Goal: Navigation & Orientation: Find specific page/section

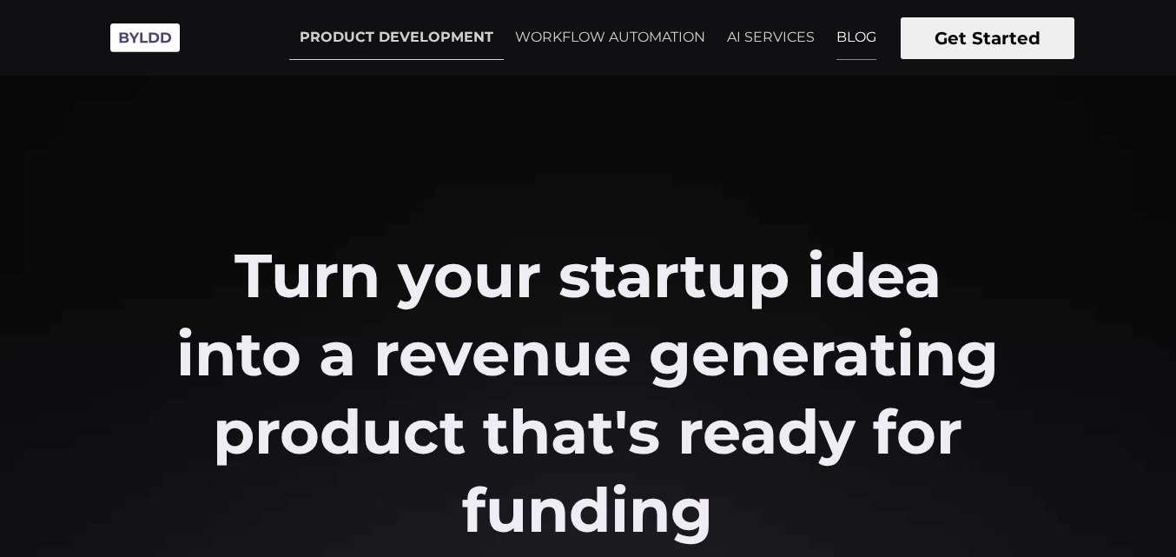
click at [856, 26] on link "BLOG" at bounding box center [856, 37] width 61 height 43
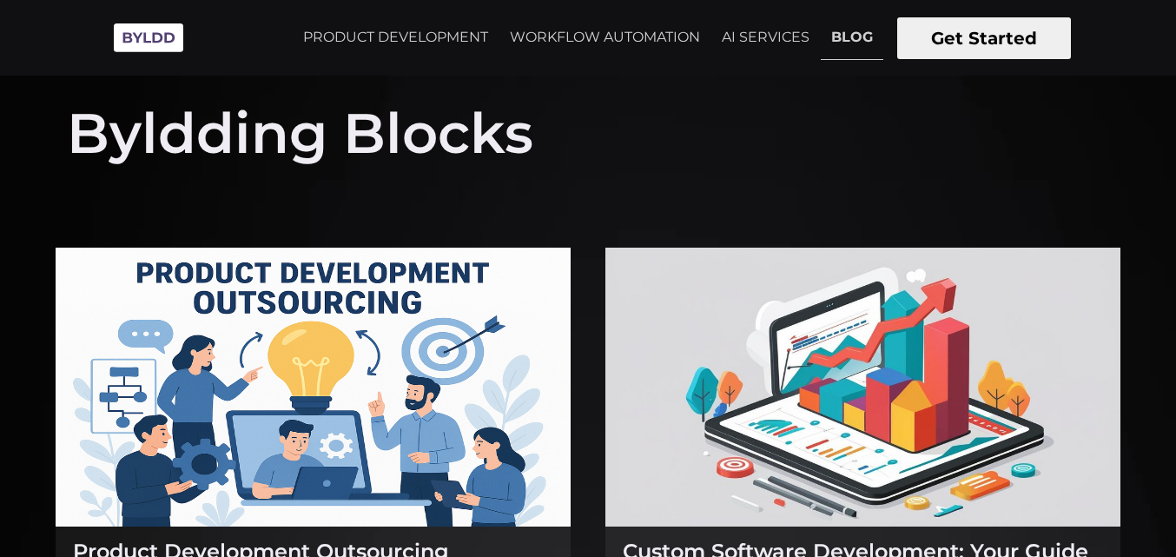
click at [141, 43] on img at bounding box center [148, 38] width 87 height 48
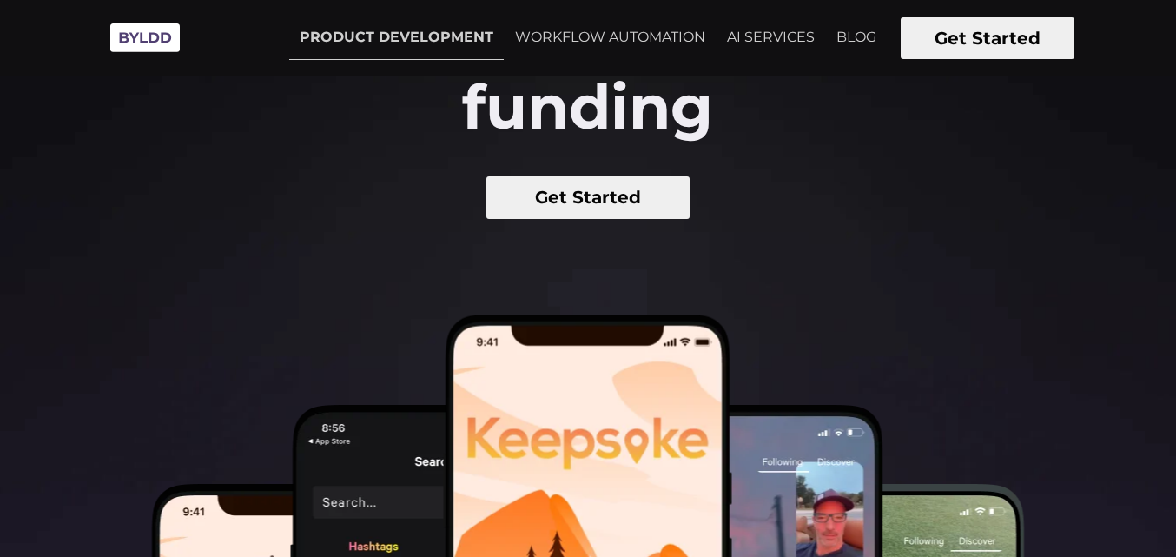
scroll to position [289, 0]
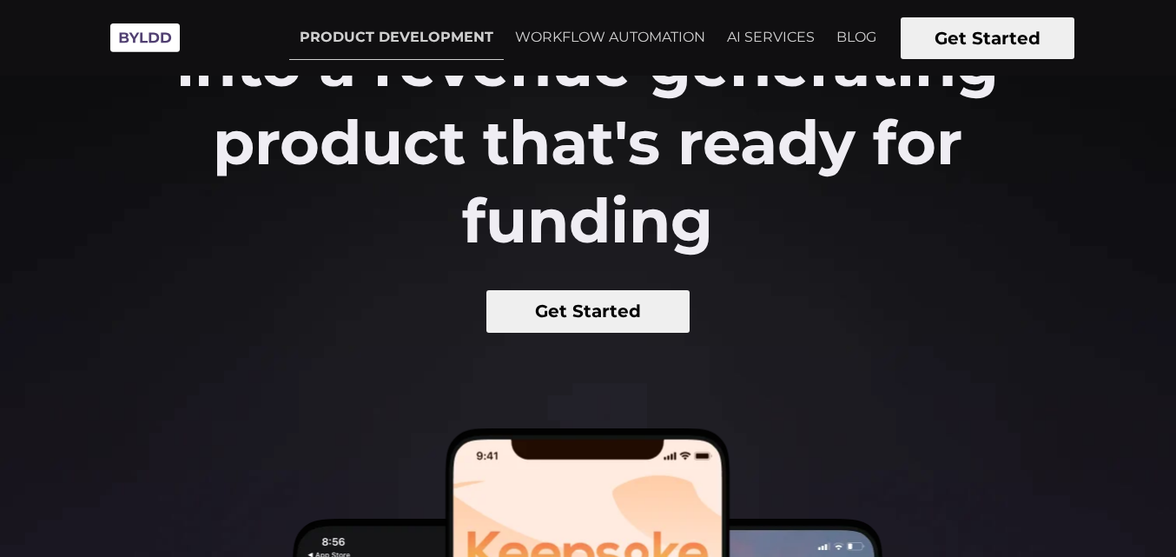
click at [567, 314] on button "Get Started" at bounding box center [588, 311] width 204 height 43
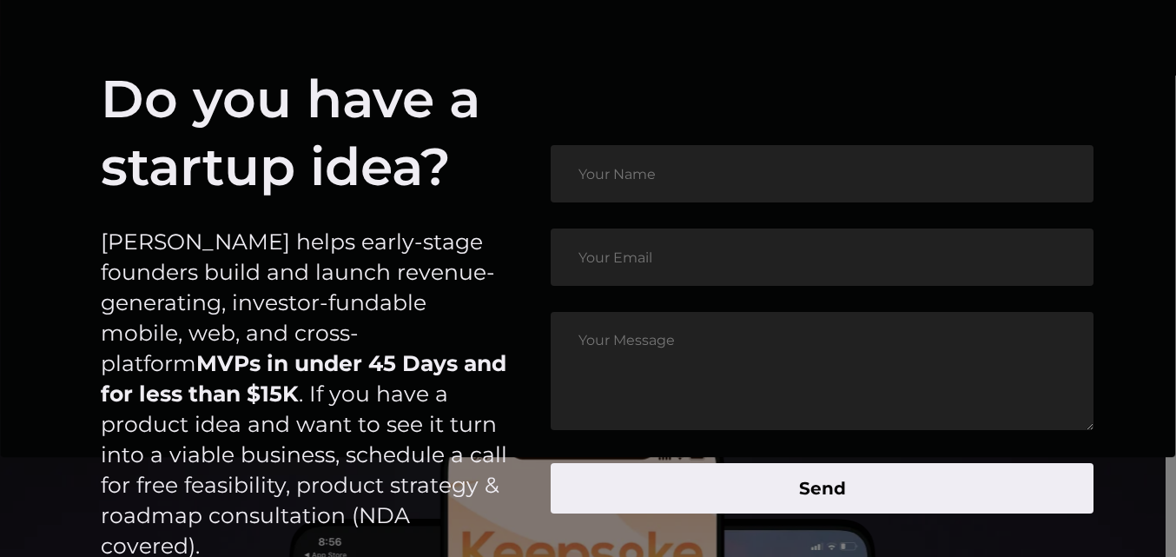
scroll to position [0, 0]
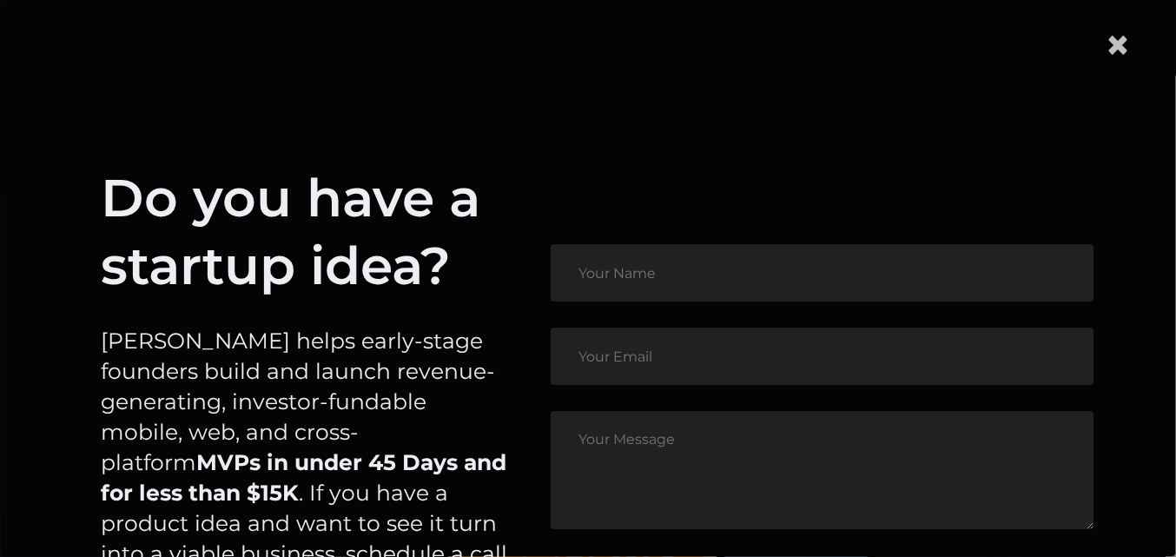
click at [1131, 33] on span "×" at bounding box center [1118, 44] width 26 height 53
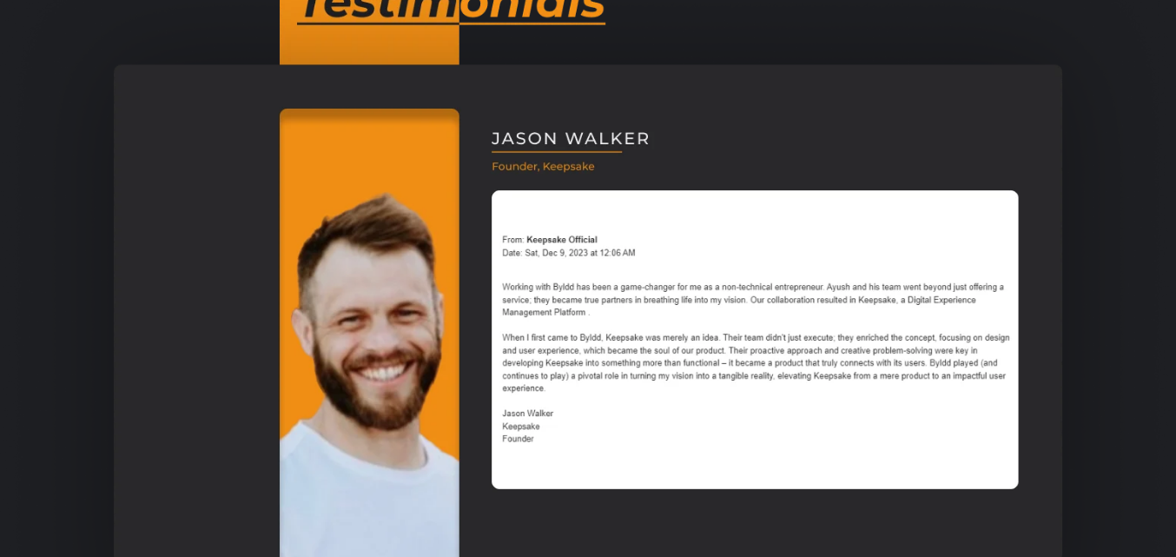
scroll to position [1592, 0]
